Goal: Task Accomplishment & Management: Use online tool/utility

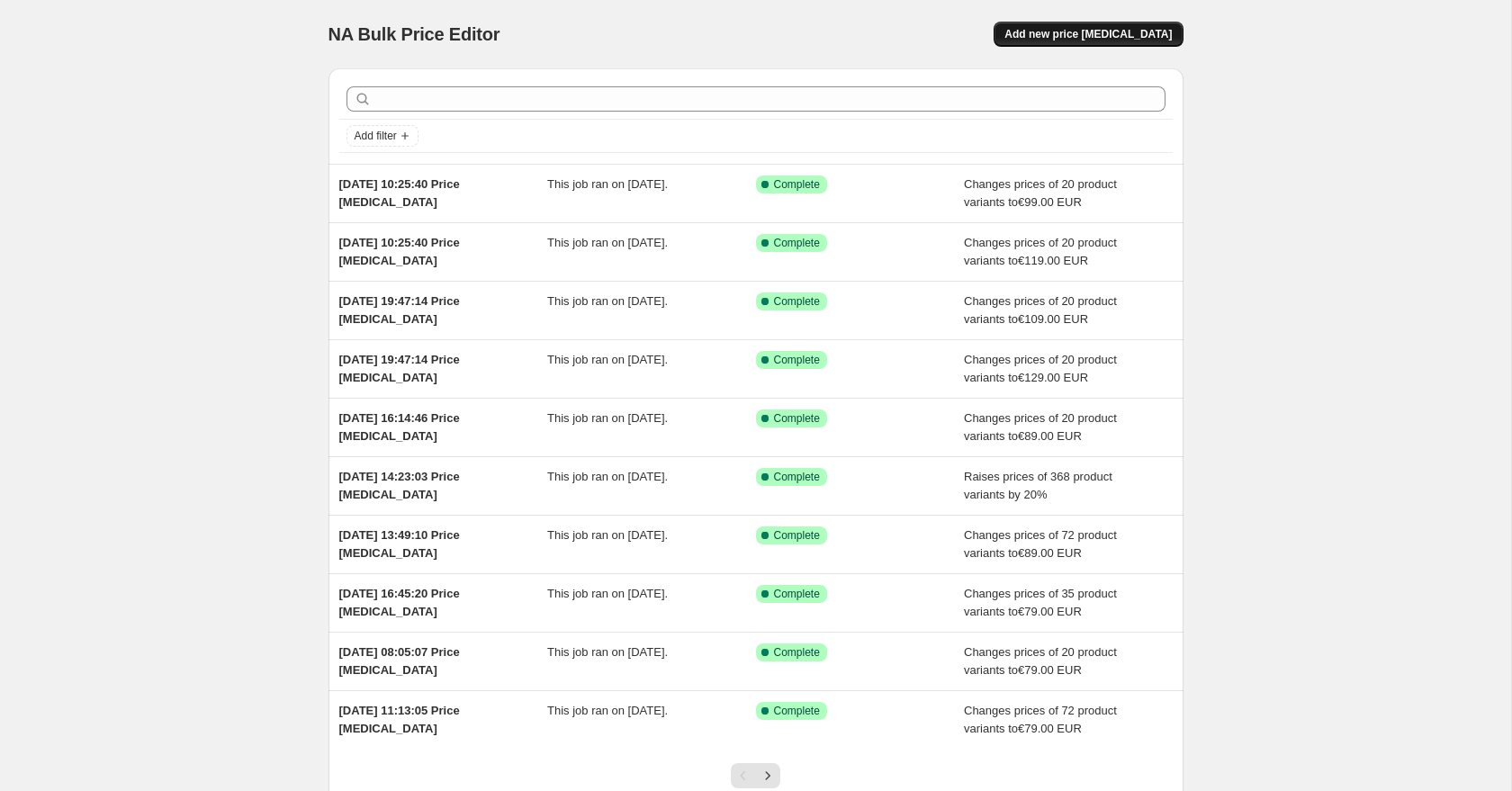
click at [1135, 25] on button "Add new price [MEDICAL_DATA]" at bounding box center [1089, 33] width 189 height 25
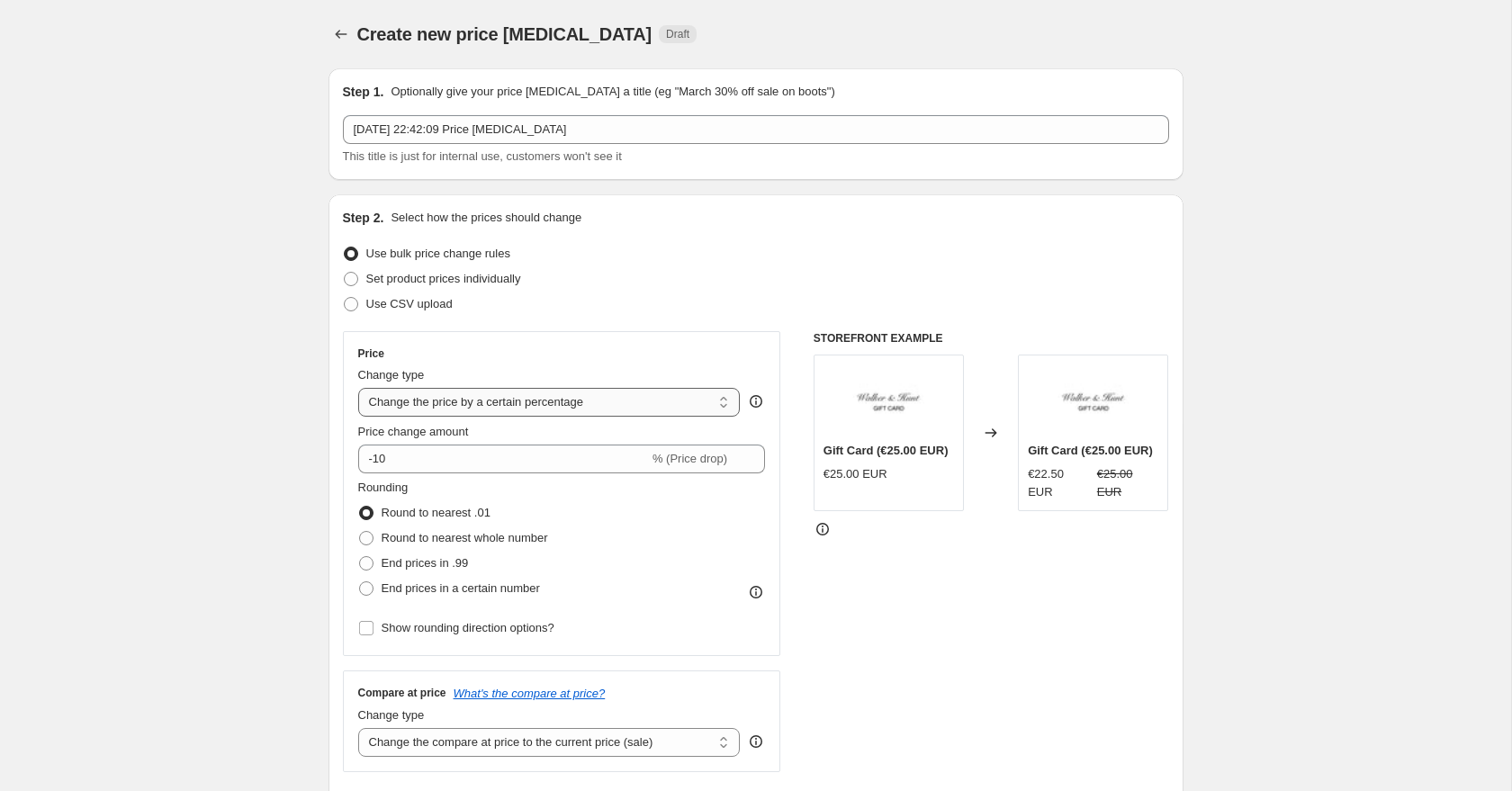
click at [491, 404] on select "Change the price to a certain amount Change the price by a certain amount Chang…" at bounding box center [549, 402] width 383 height 29
select select "to"
click at [359, 388] on select "Change the price to a certain amount Change the price by a certain amount Chang…" at bounding box center [549, 402] width 383 height 29
type input "80.00"
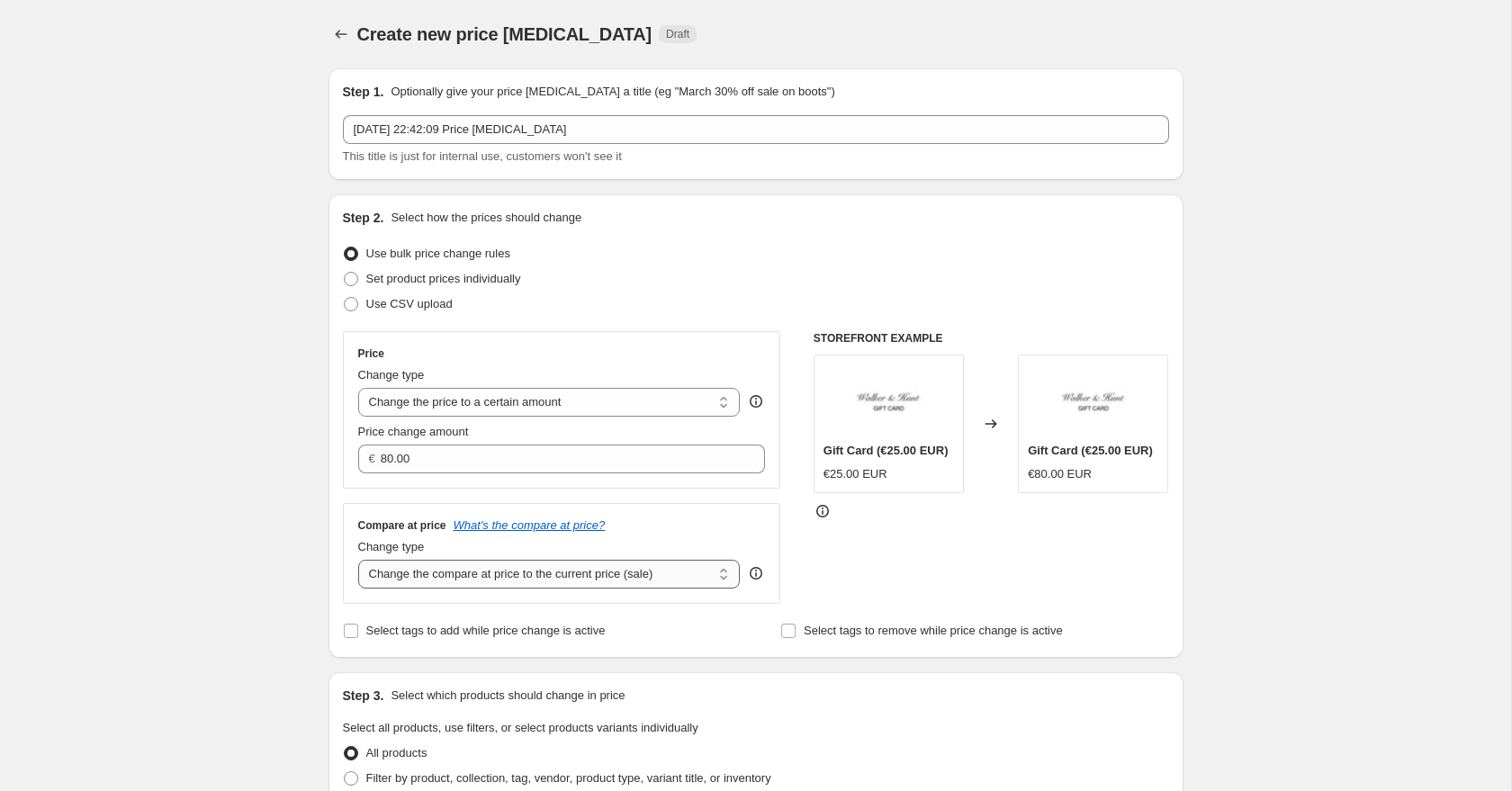
click at [411, 568] on select "Change the compare at price to the current price (sale) Change the compare at p…" at bounding box center [549, 573] width 383 height 29
select select "to"
click at [359, 559] on select "Change the compare at price to the current price (sale) Change the compare at p…" at bounding box center [549, 573] width 383 height 29
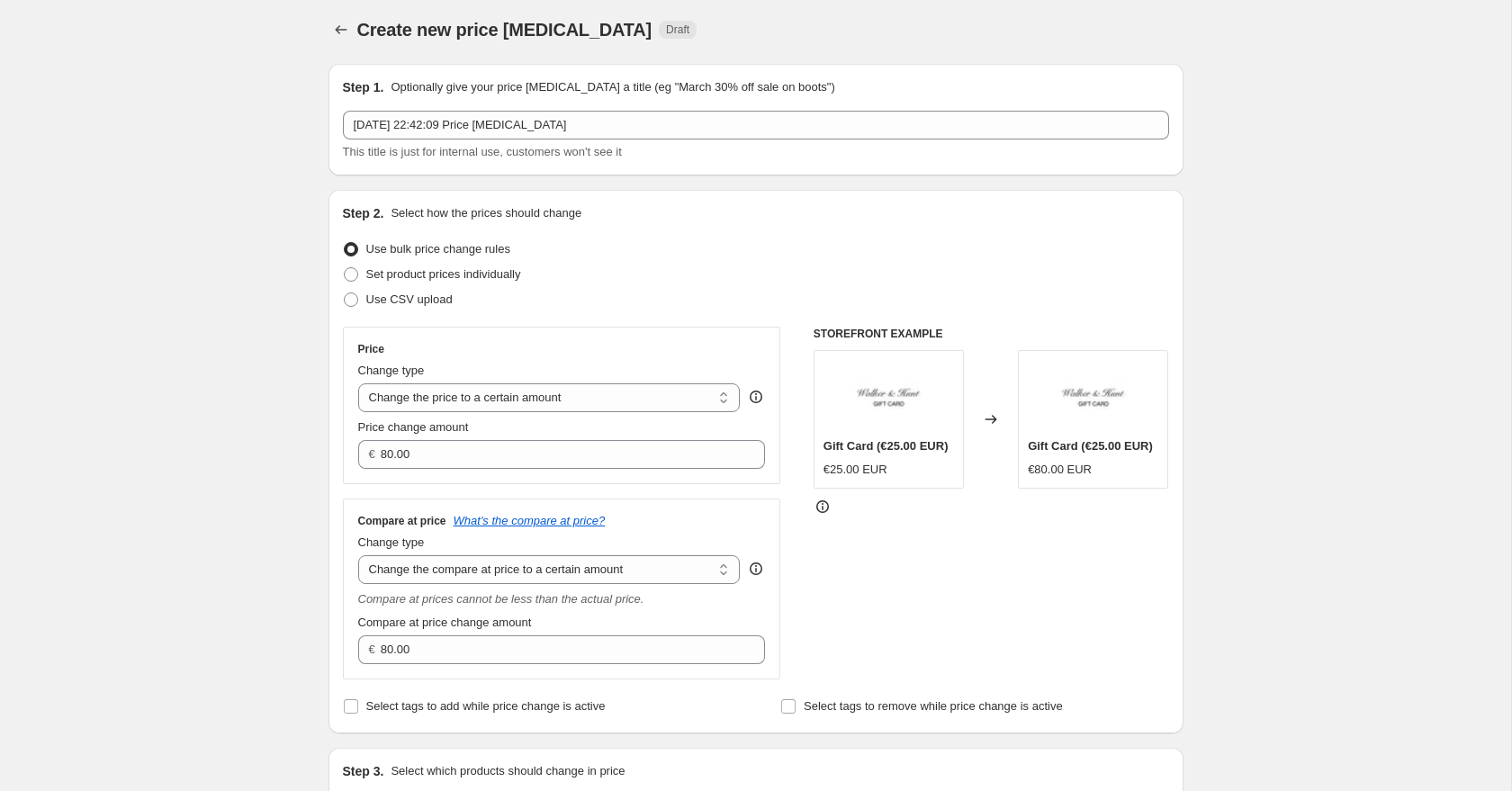
scroll to position [29, 0]
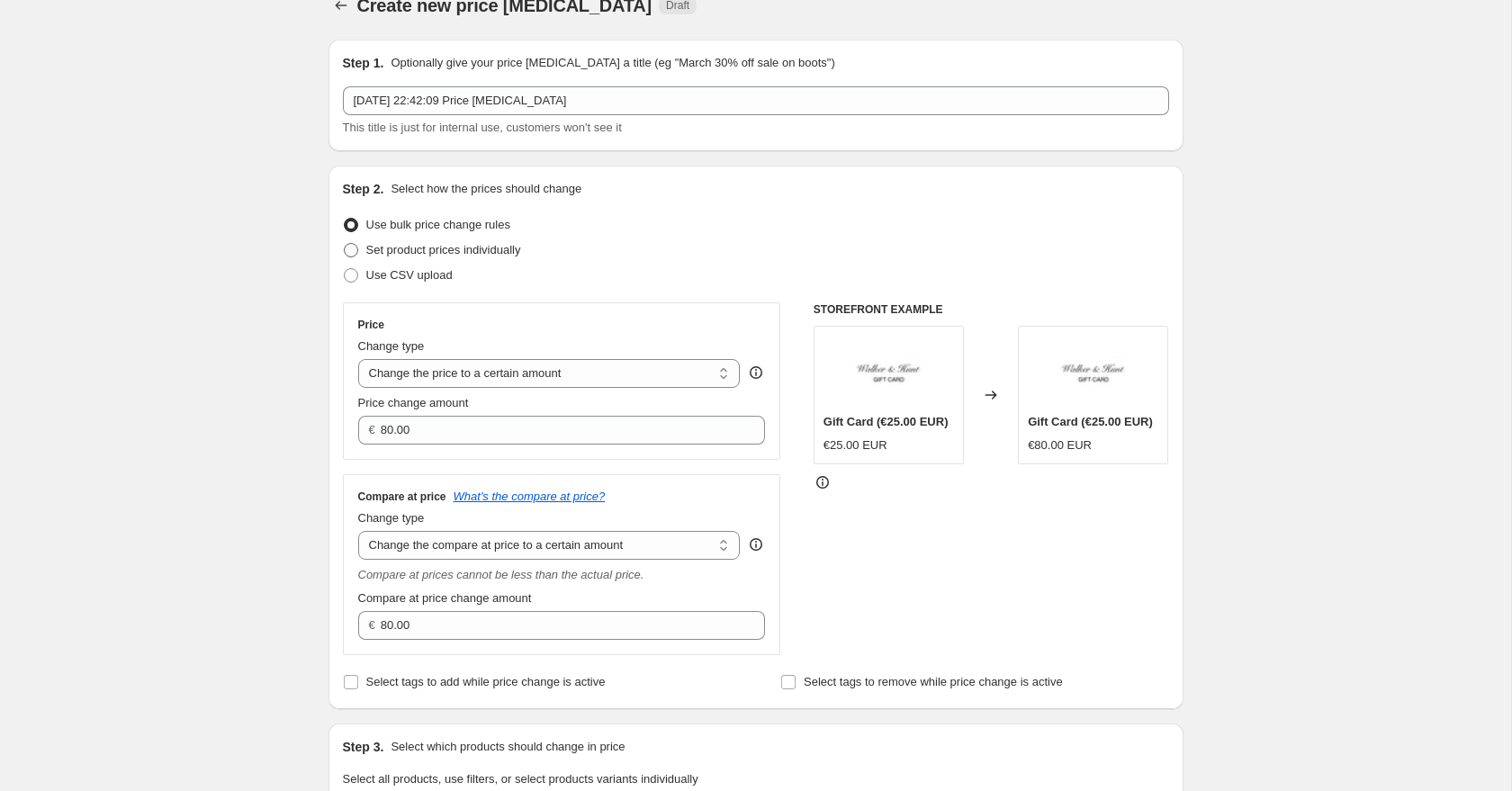
click at [352, 243] on span at bounding box center [351, 250] width 15 height 15
click at [345, 243] on input "Set product prices individually" at bounding box center [344, 243] width 1 height 1
radio input "true"
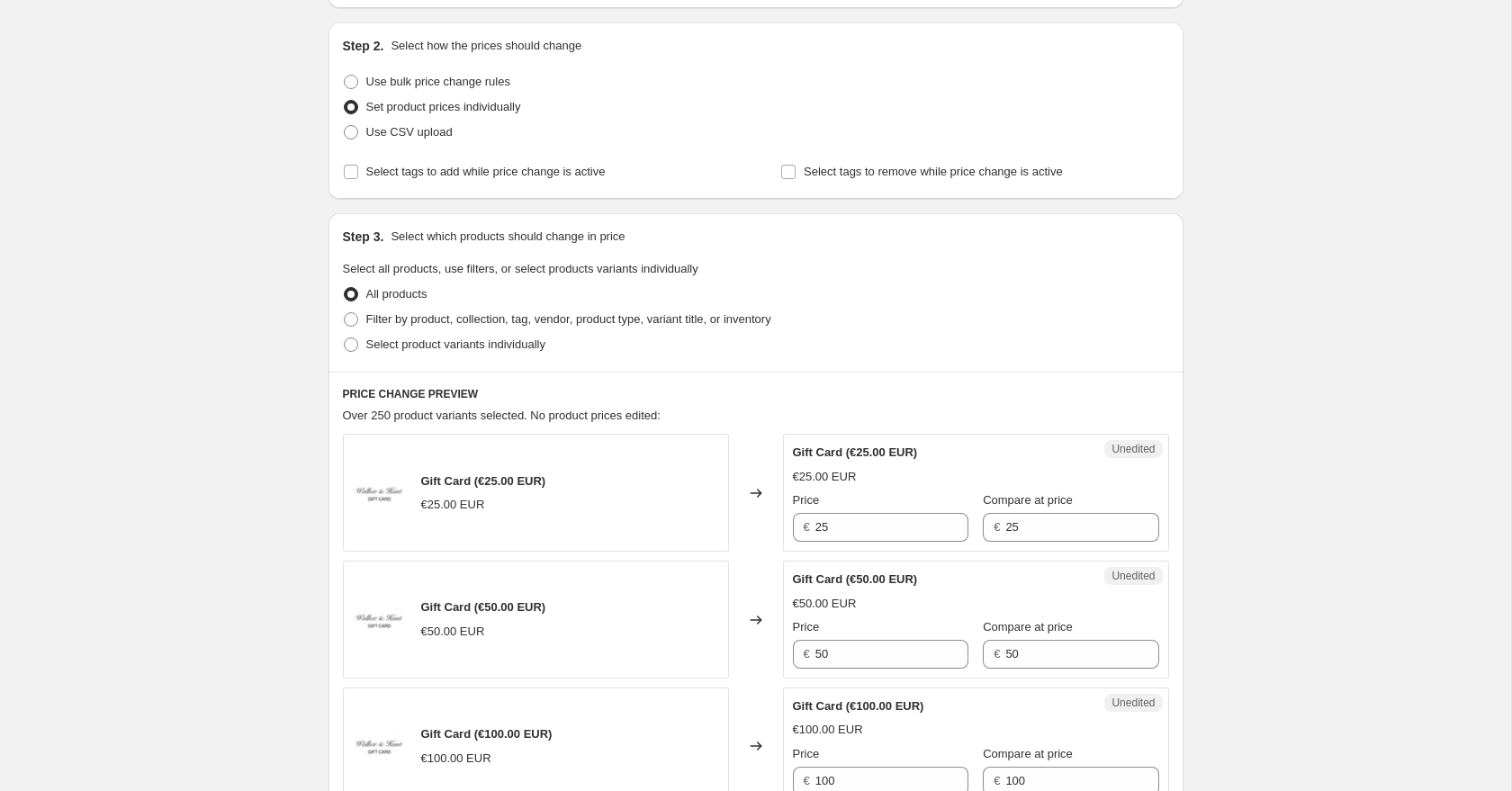
scroll to position [177, 0]
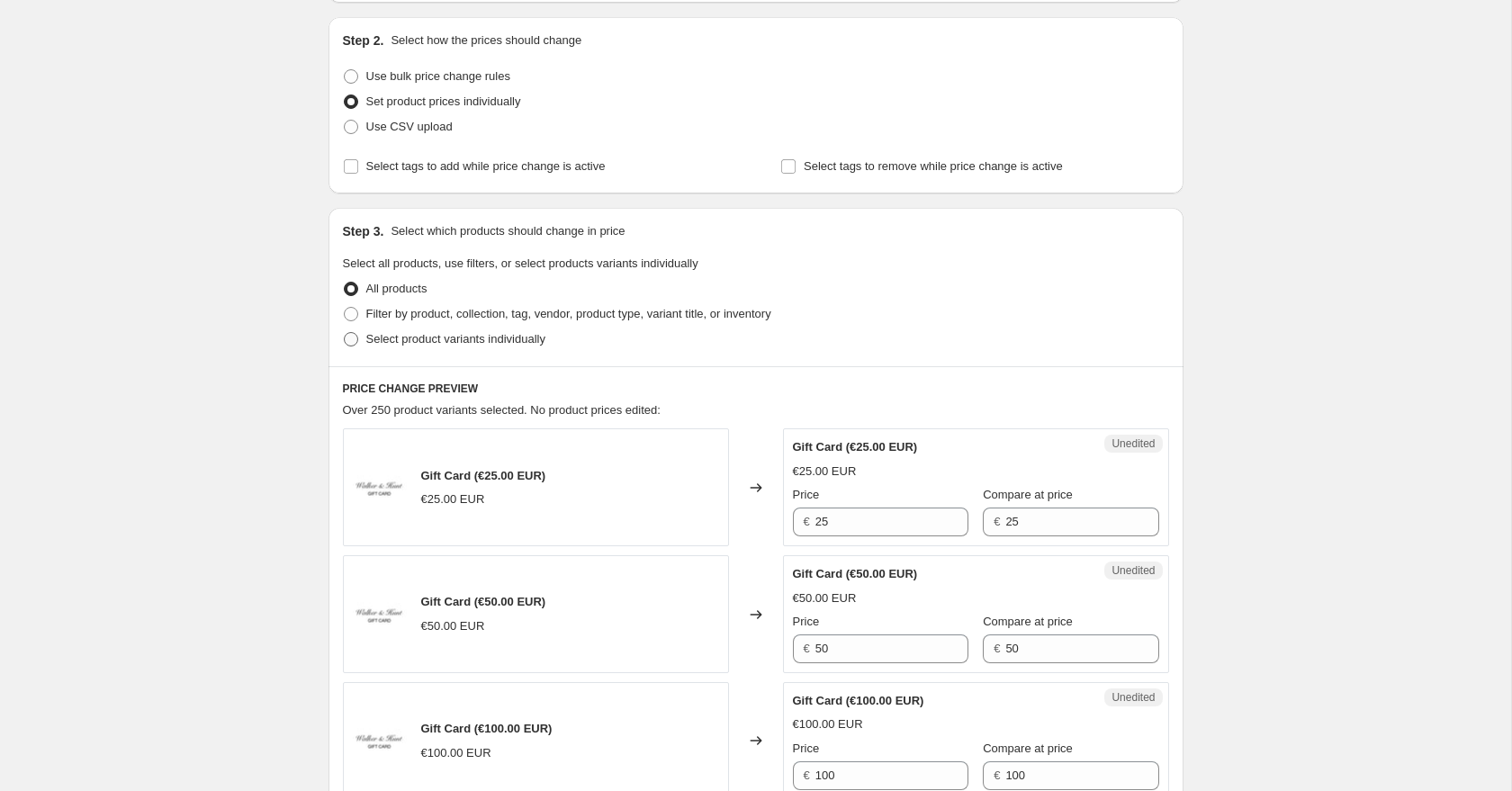
click at [346, 346] on span at bounding box center [350, 339] width 16 height 16
click at [345, 333] on input "Select product variants individually" at bounding box center [344, 333] width 1 height 1
radio input "true"
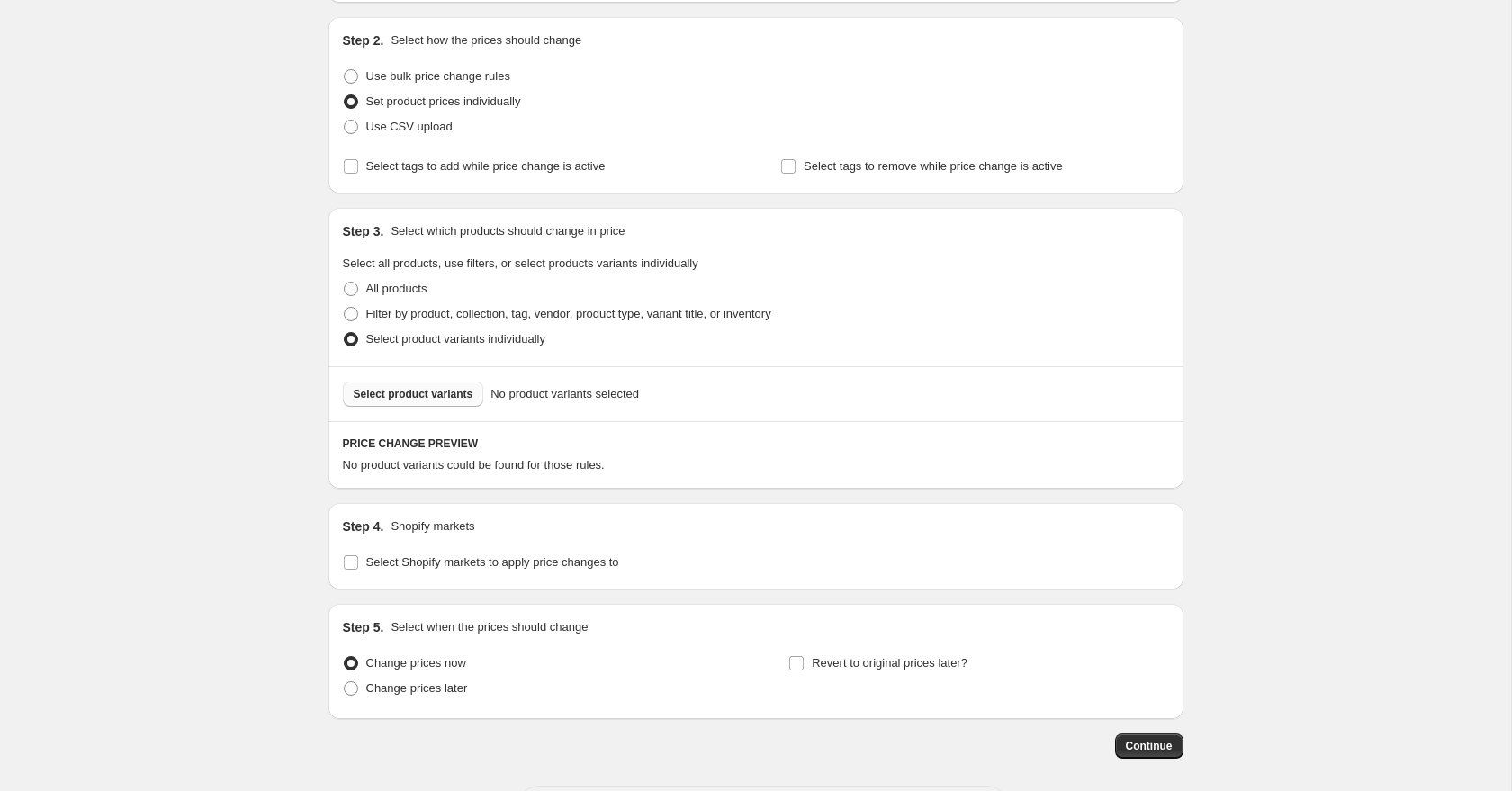
click at [397, 391] on span "Select product variants" at bounding box center [413, 395] width 120 height 15
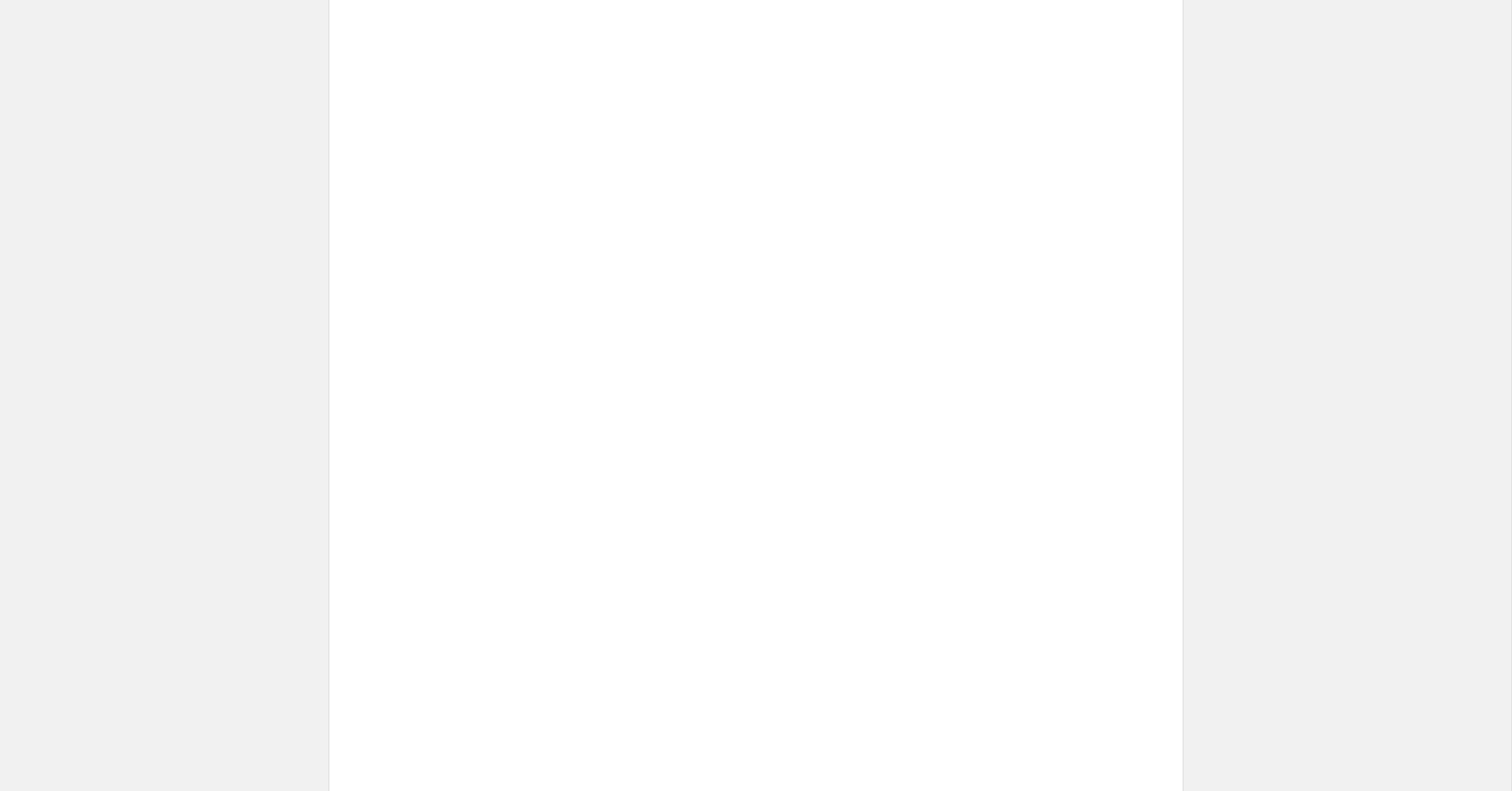
scroll to position [675, 0]
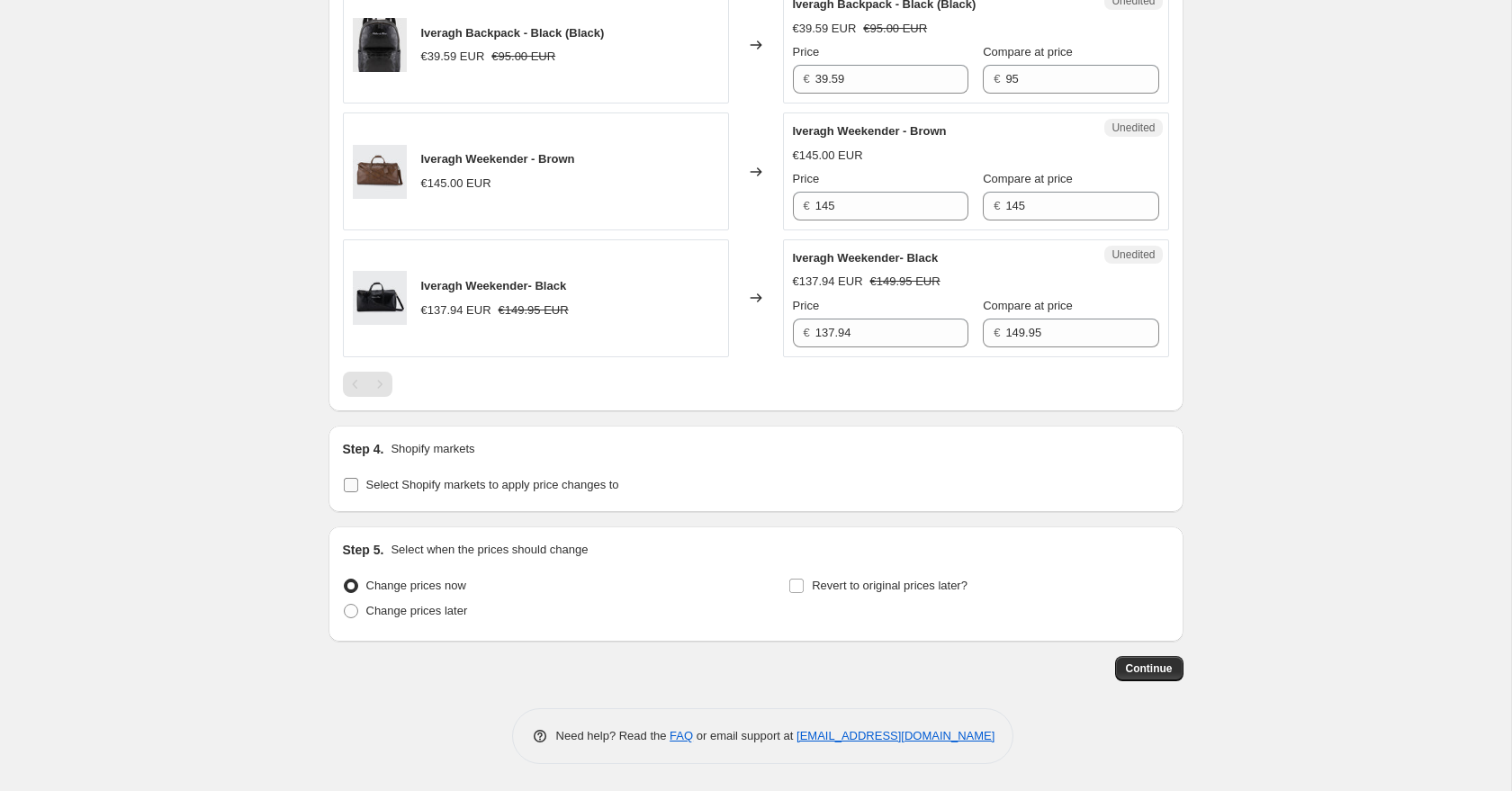
click at [346, 486] on input "Select Shopify markets to apply price changes to" at bounding box center [351, 485] width 15 height 15
checkbox input "true"
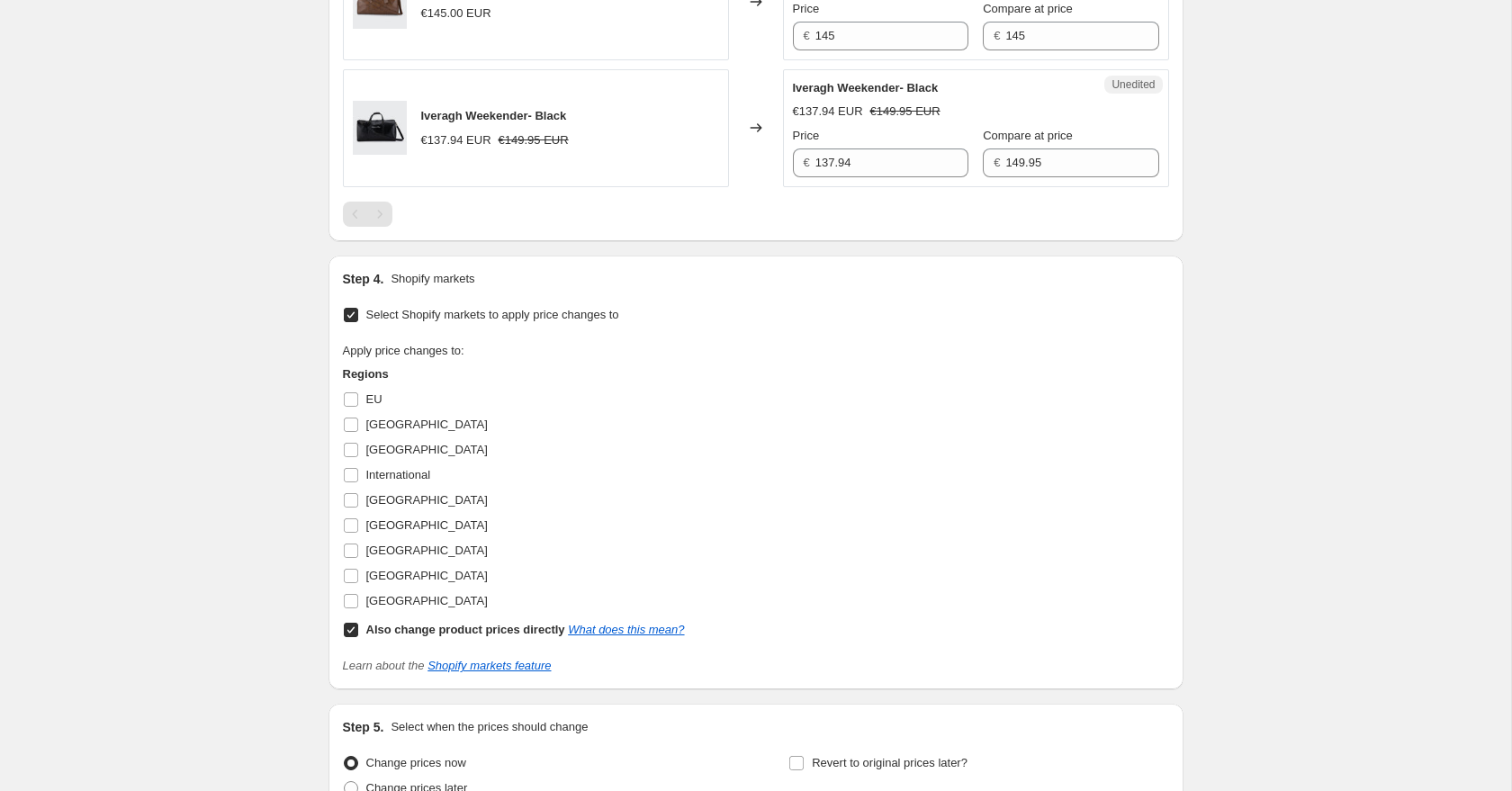
scroll to position [850, 0]
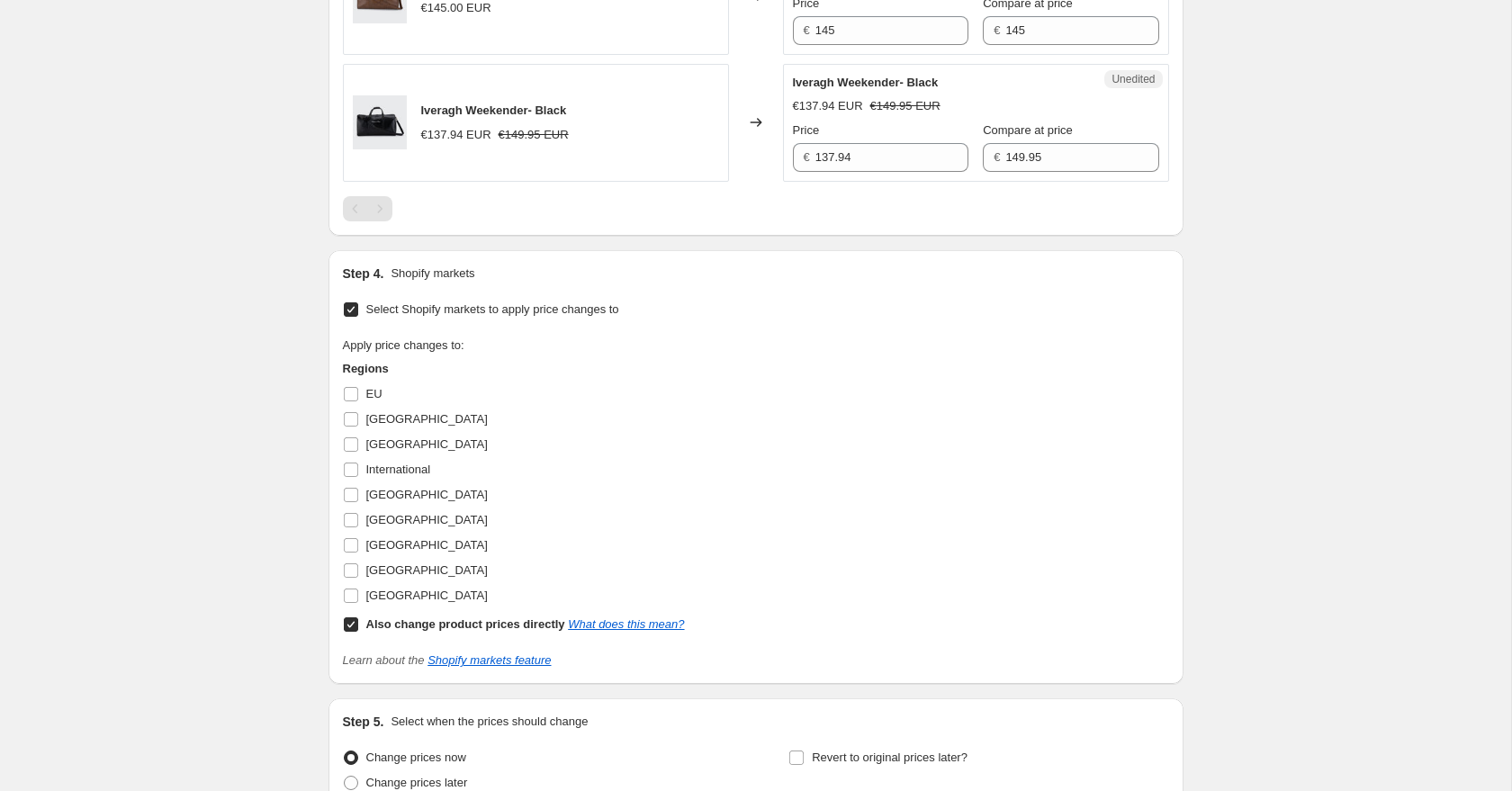
click at [348, 621] on input "Also change product prices directly What does this mean?" at bounding box center [351, 624] width 15 height 15
checkbox input "false"
click at [359, 573] on label "[GEOGRAPHIC_DATA]" at bounding box center [415, 570] width 145 height 25
click at [359, 573] on input "[GEOGRAPHIC_DATA]" at bounding box center [351, 571] width 15 height 15
checkbox input "true"
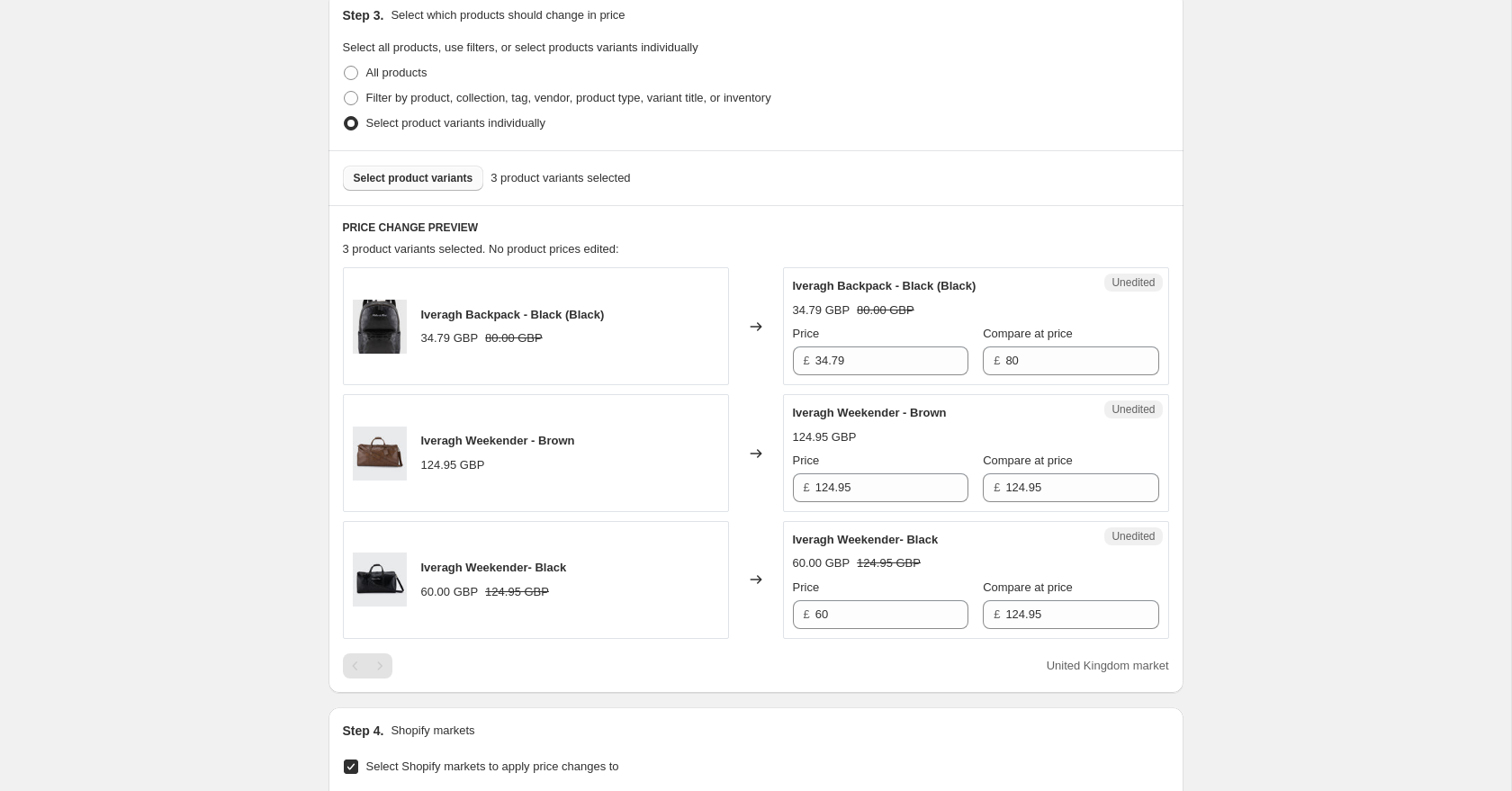
scroll to position [386, 0]
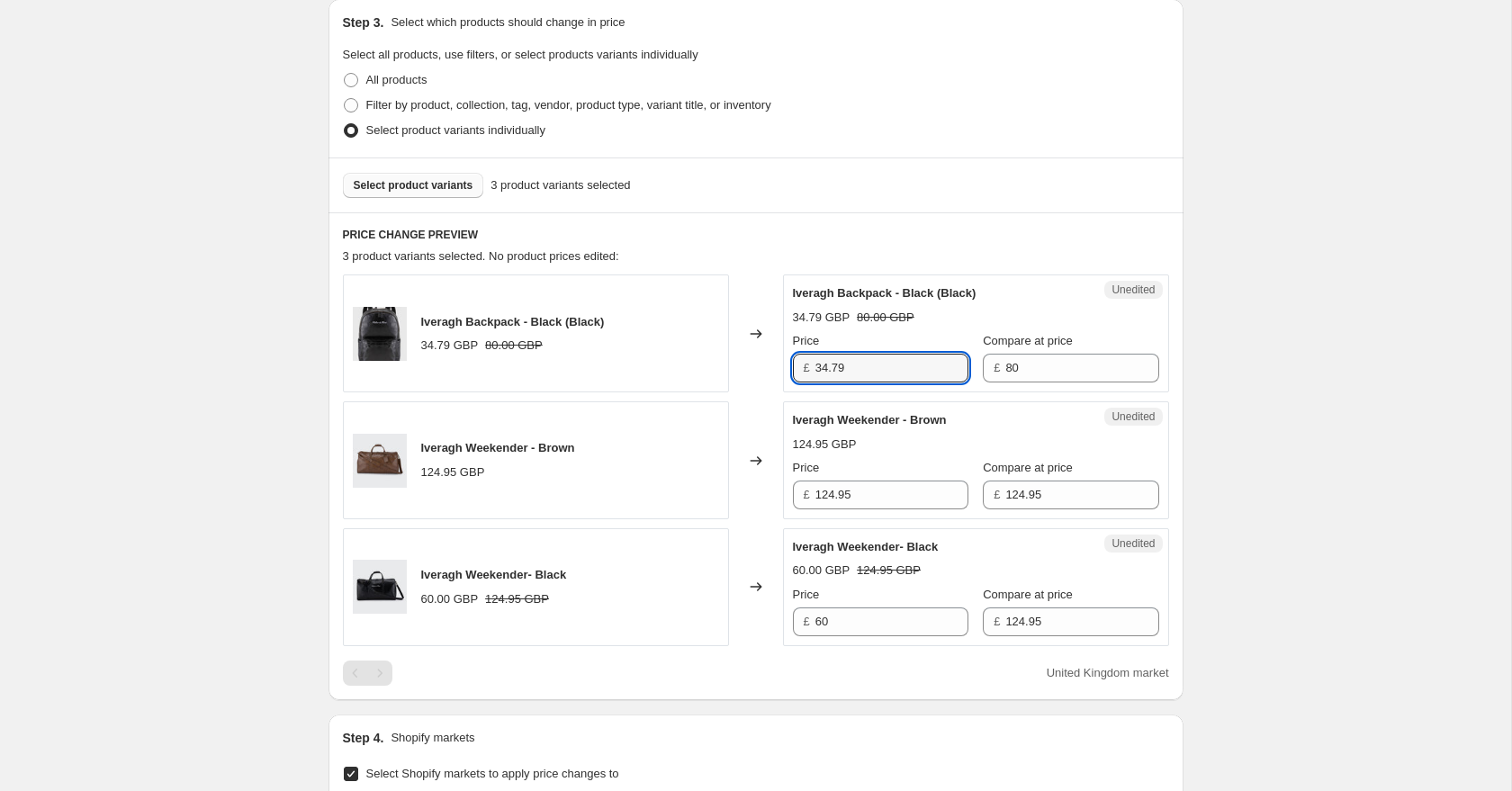
drag, startPoint x: 871, startPoint y: 370, endPoint x: 774, endPoint y: 364, distance: 97.2
click at [775, 365] on div "Iveragh Backpack - Black (Black) 34.79 GBP 80.00 GBP Changed to Unedited Iverag…" at bounding box center [756, 333] width 826 height 118
type input "79.95"
drag, startPoint x: 1014, startPoint y: 370, endPoint x: 966, endPoint y: 367, distance: 48.1
click at [983, 367] on div "£ 80" at bounding box center [1070, 368] width 175 height 29
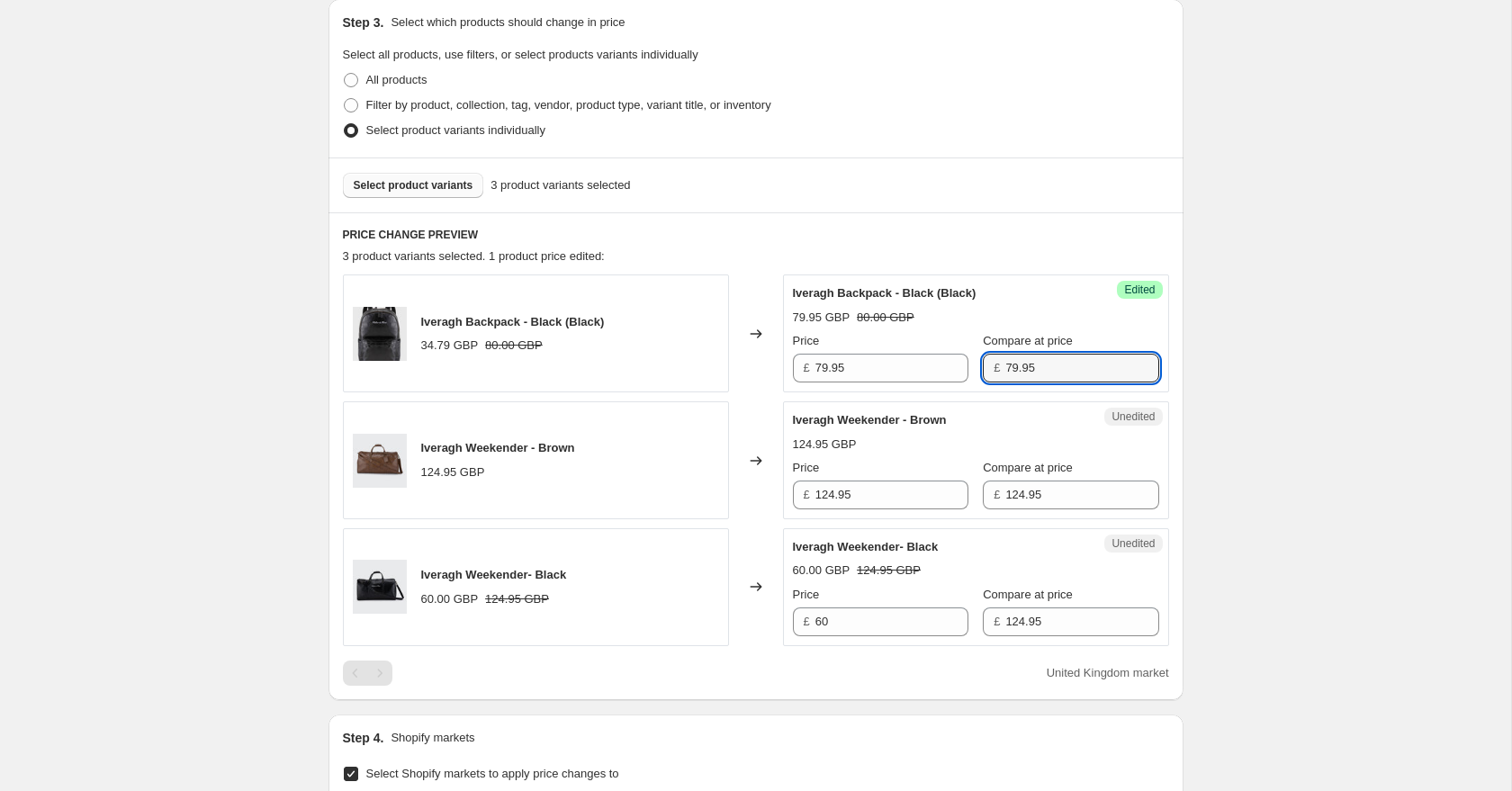
type input "79.95"
click at [1258, 359] on div "Create new price [MEDICAL_DATA]. This page is ready Create new price [MEDICAL_D…" at bounding box center [755, 521] width 1511 height 1814
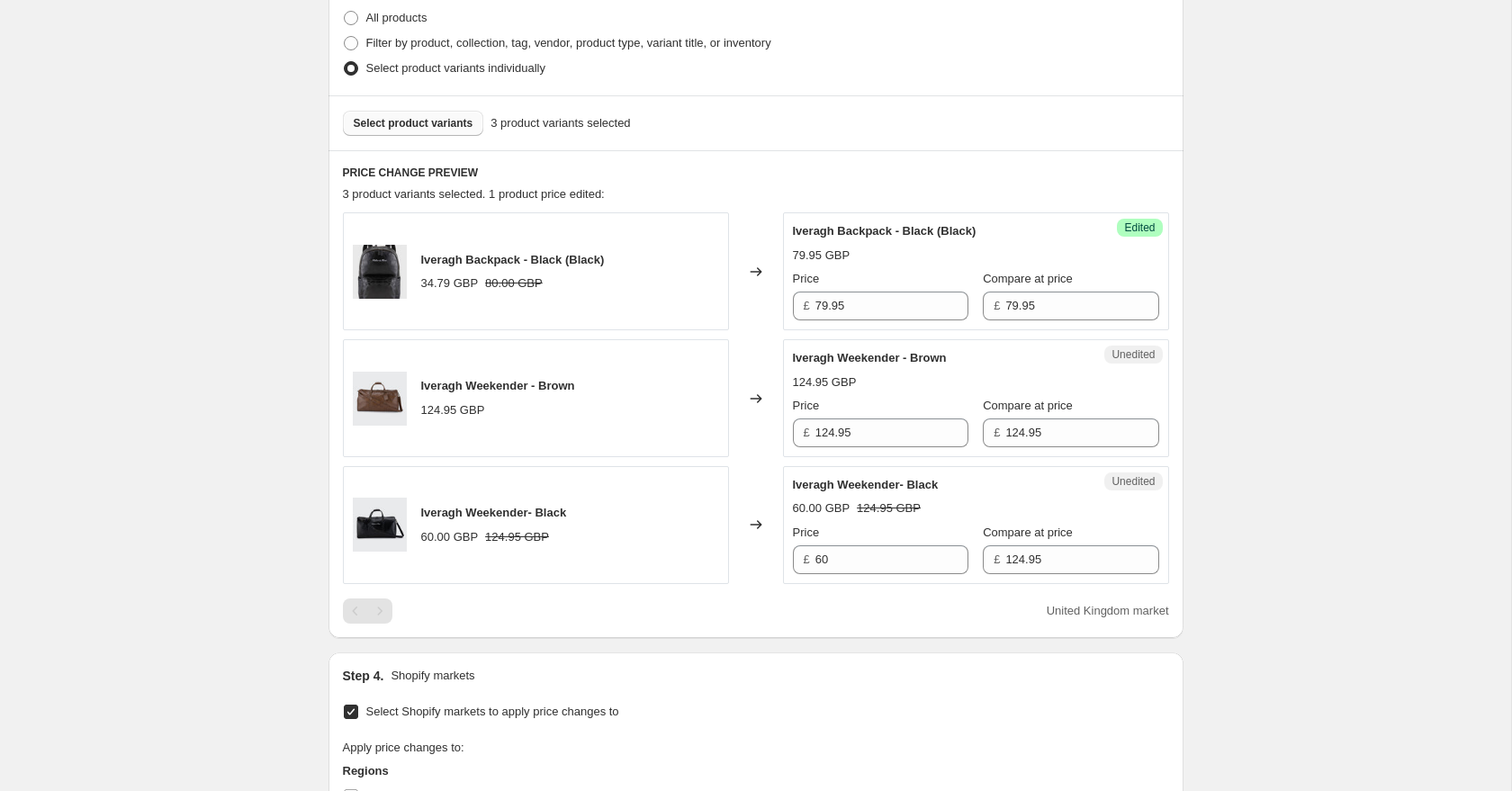
scroll to position [450, 0]
click at [834, 431] on input "124.95" at bounding box center [891, 431] width 153 height 29
drag, startPoint x: 874, startPoint y: 430, endPoint x: 784, endPoint y: 417, distance: 90.9
click at [788, 418] on div "Unedited Iveragh Weekender - Brown 124.95 GBP Price £ 124.95 Compare at price £…" at bounding box center [976, 396] width 386 height 118
click at [862, 435] on input "124.95" at bounding box center [891, 431] width 153 height 29
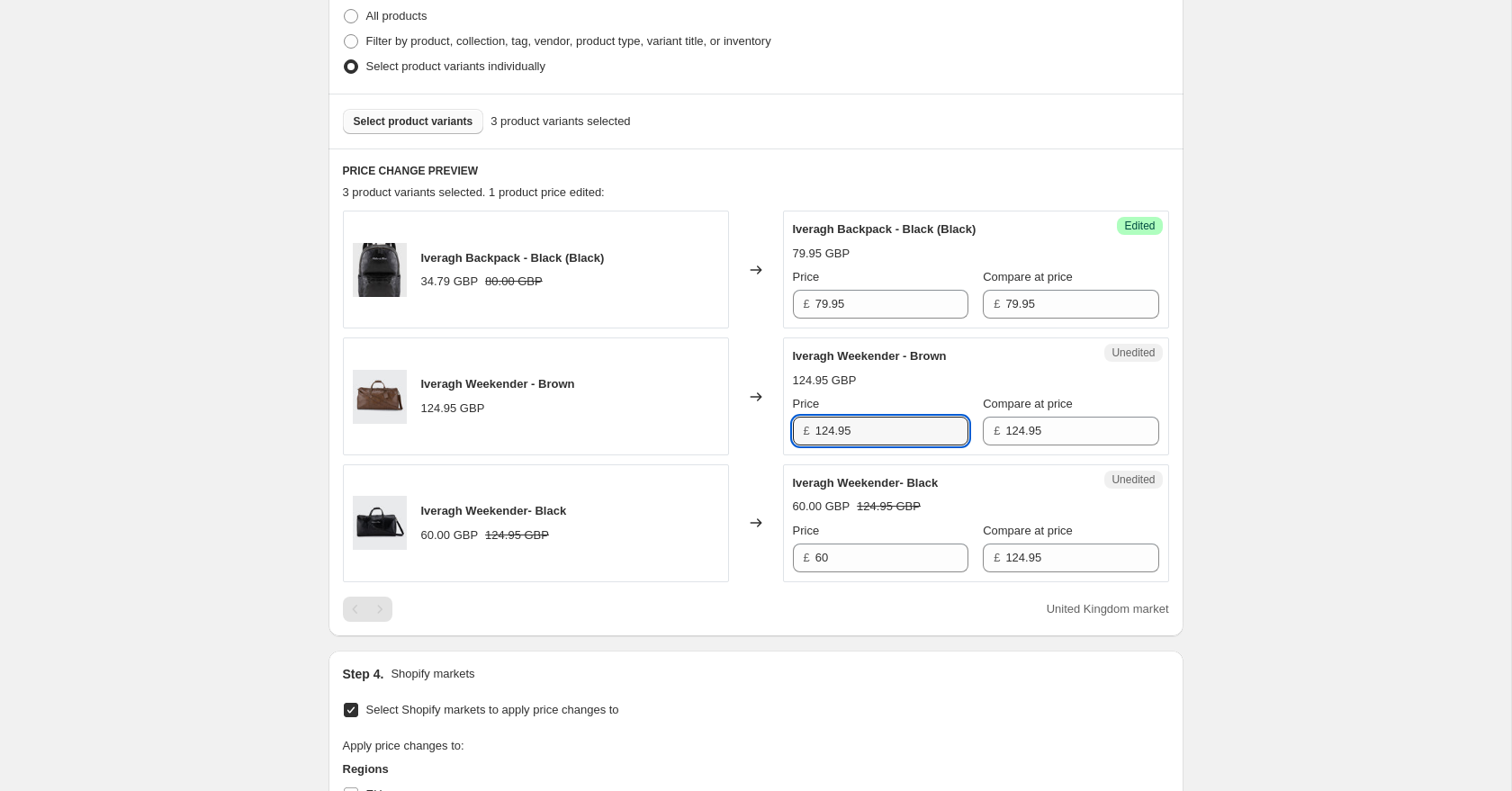
drag, startPoint x: 858, startPoint y: 433, endPoint x: 786, endPoint y: 432, distance: 72.0
click at [787, 432] on div "Unedited Iveragh Weekender - Brown 124.95 GBP Price £ 124.95 Compare at price £…" at bounding box center [976, 396] width 386 height 118
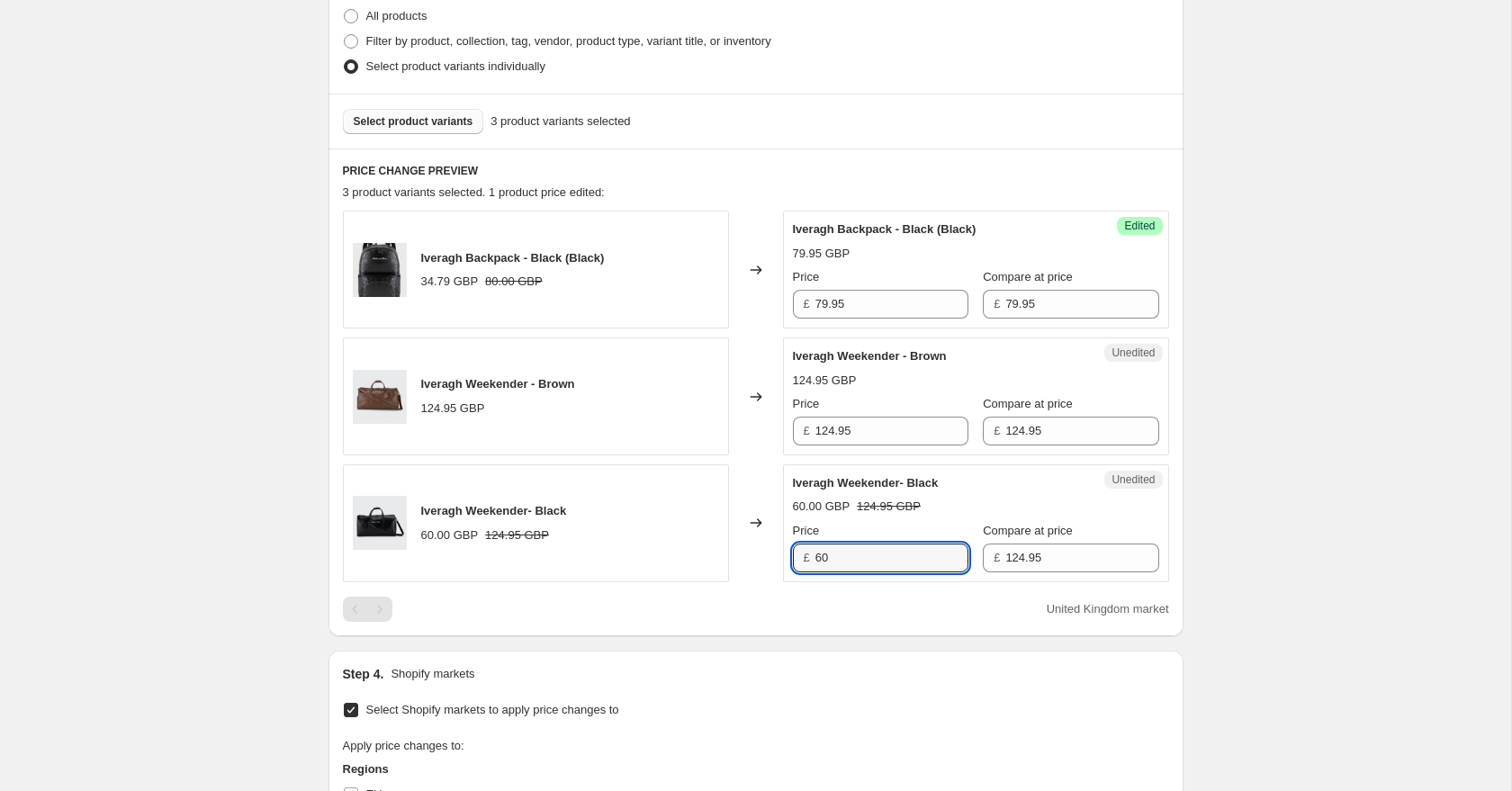
drag, startPoint x: 842, startPoint y: 561, endPoint x: 796, endPoint y: 557, distance: 46.2
click at [796, 557] on div "£ 60" at bounding box center [880, 558] width 175 height 29
paste input "124.95"
type input "124.95"
click at [280, 448] on div "Create new price [MEDICAL_DATA]. This page is ready Create new price [MEDICAL_D…" at bounding box center [755, 457] width 1511 height 1814
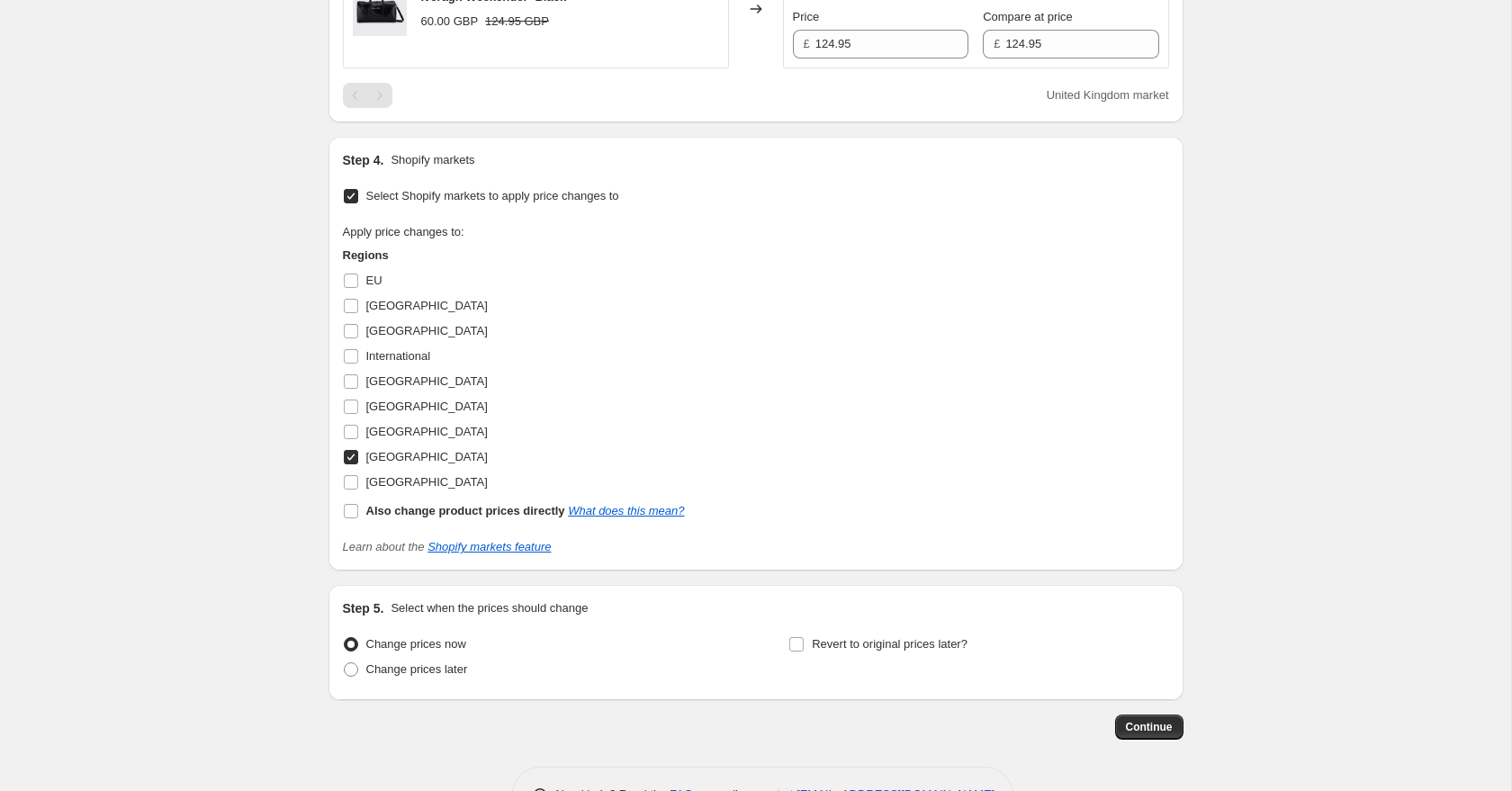
scroll to position [1023, 0]
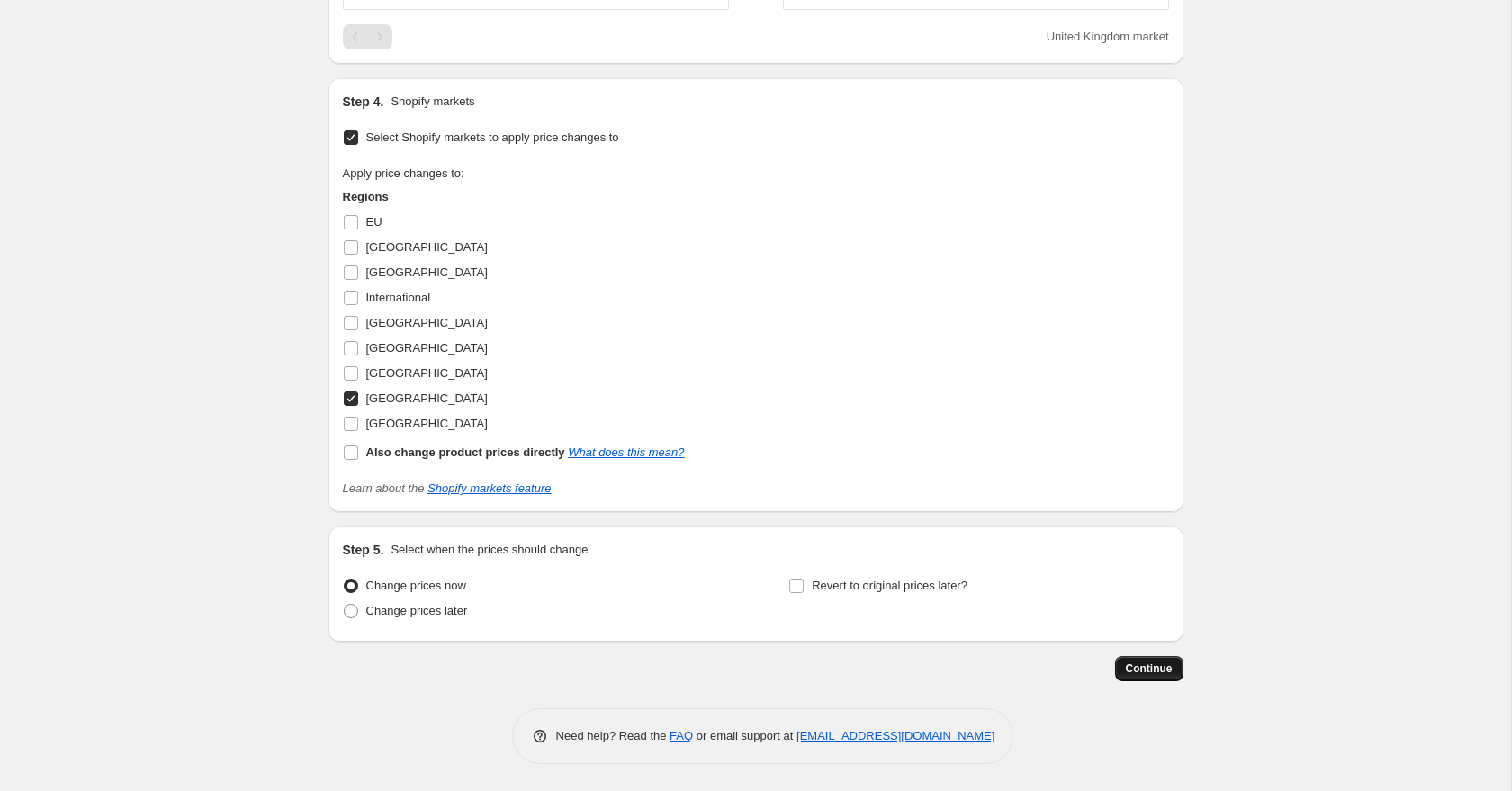
click at [1153, 668] on span "Continue" at bounding box center [1149, 669] width 47 height 15
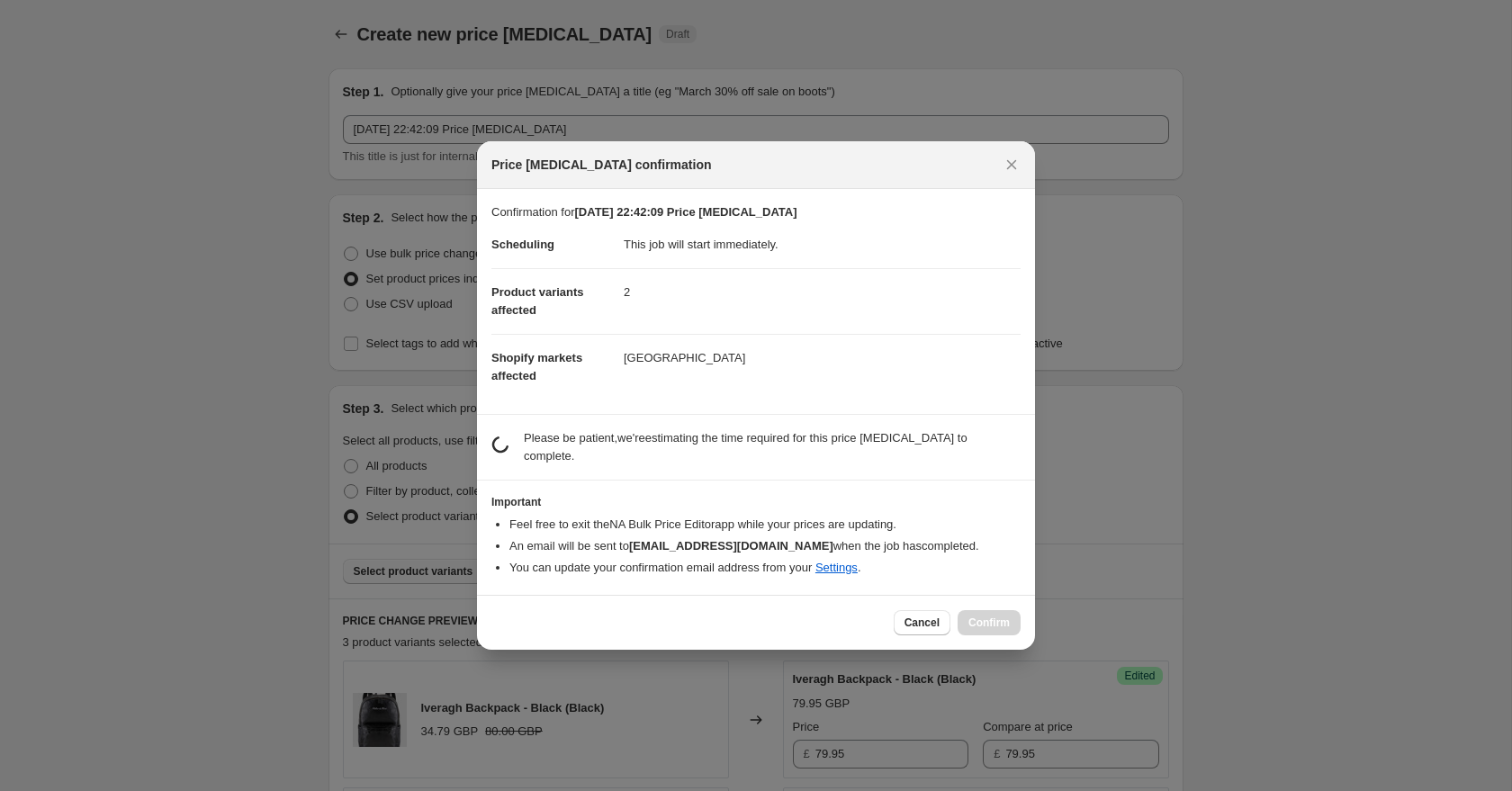
scroll to position [0, 0]
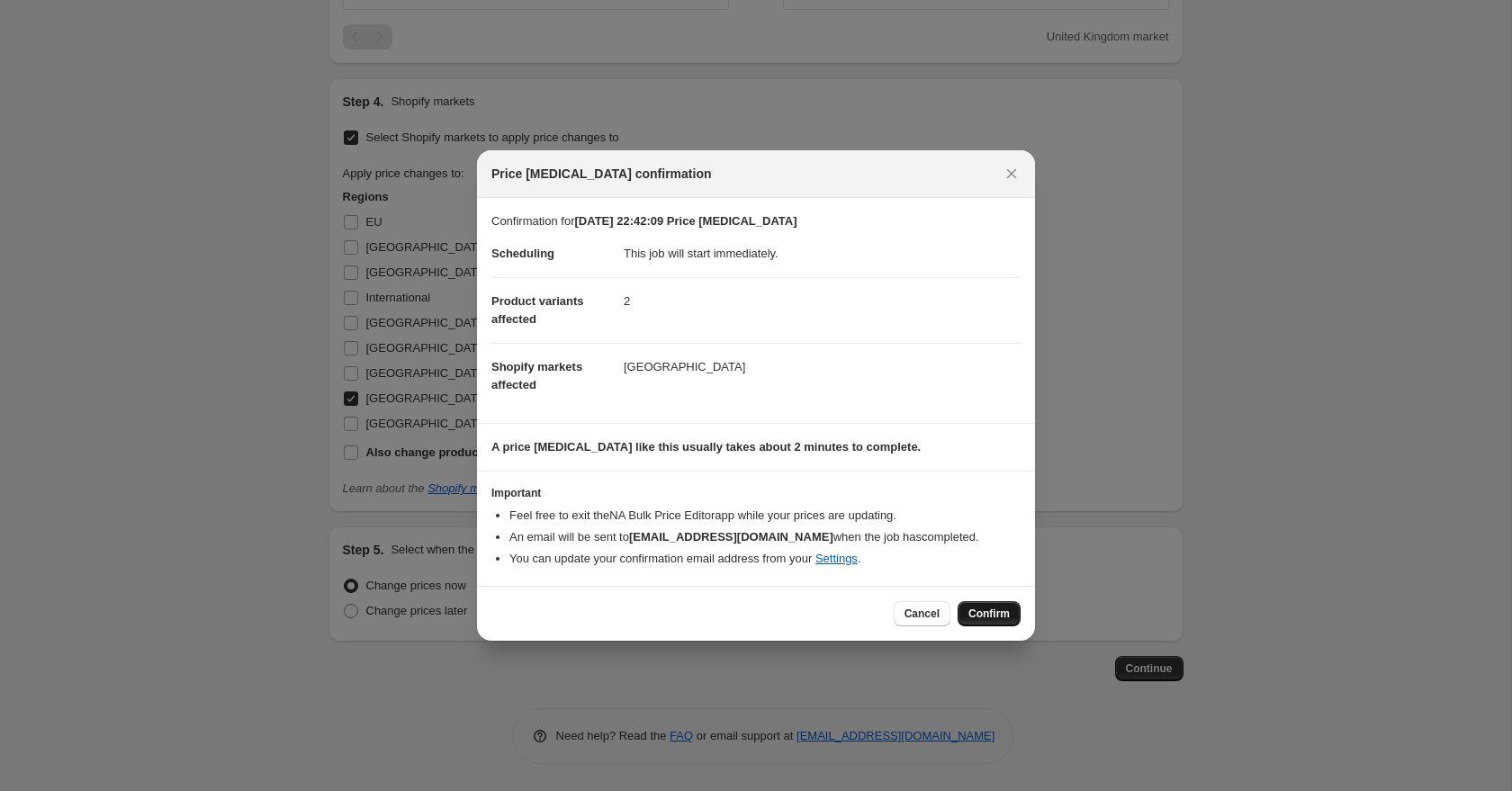
click at [995, 621] on span "Confirm" at bounding box center [989, 614] width 42 height 15
